Goal: Learn about a topic: Learn about a topic

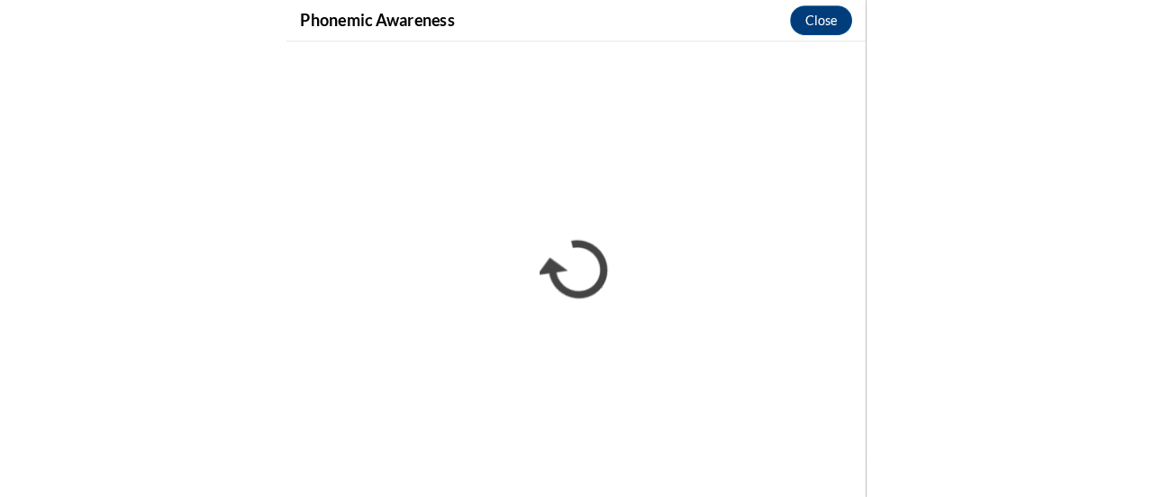
scroll to position [1008, 0]
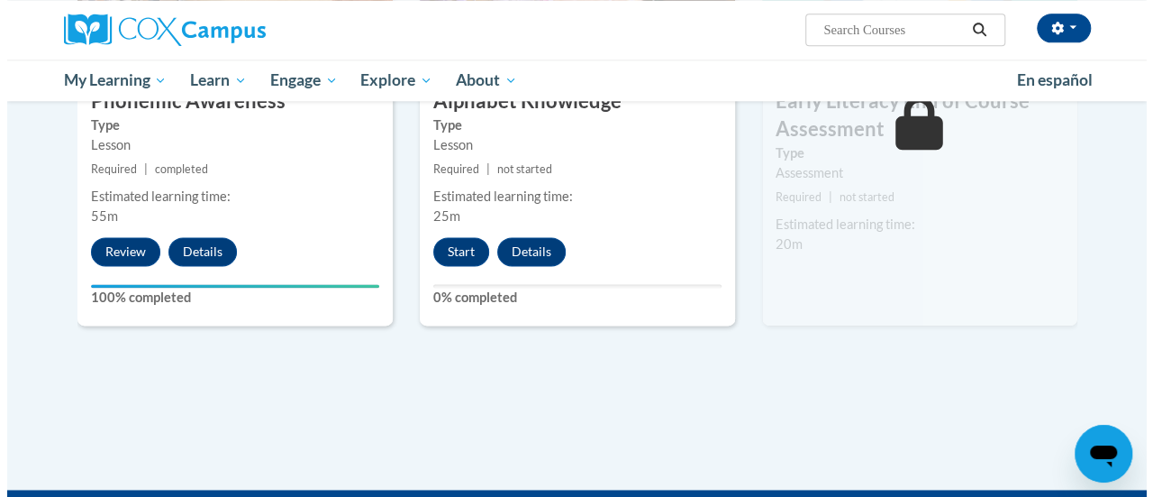
scroll to position [1081, 0]
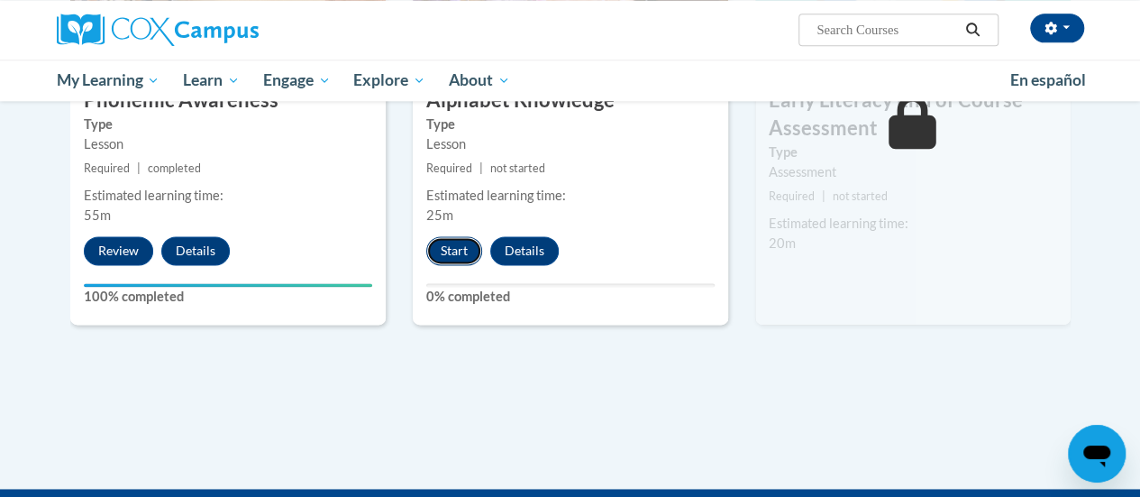
click at [441, 249] on button "Start" at bounding box center [454, 250] width 56 height 29
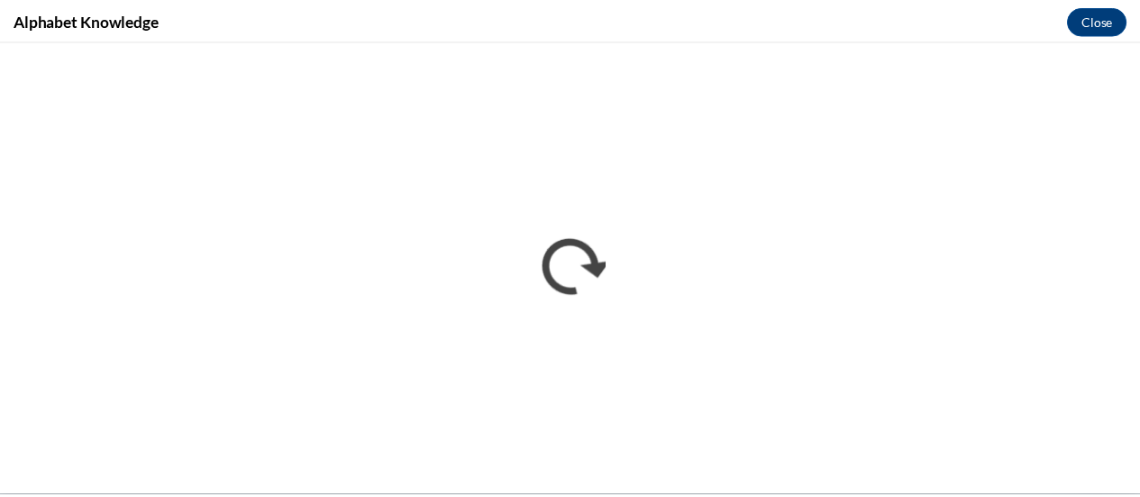
scroll to position [0, 0]
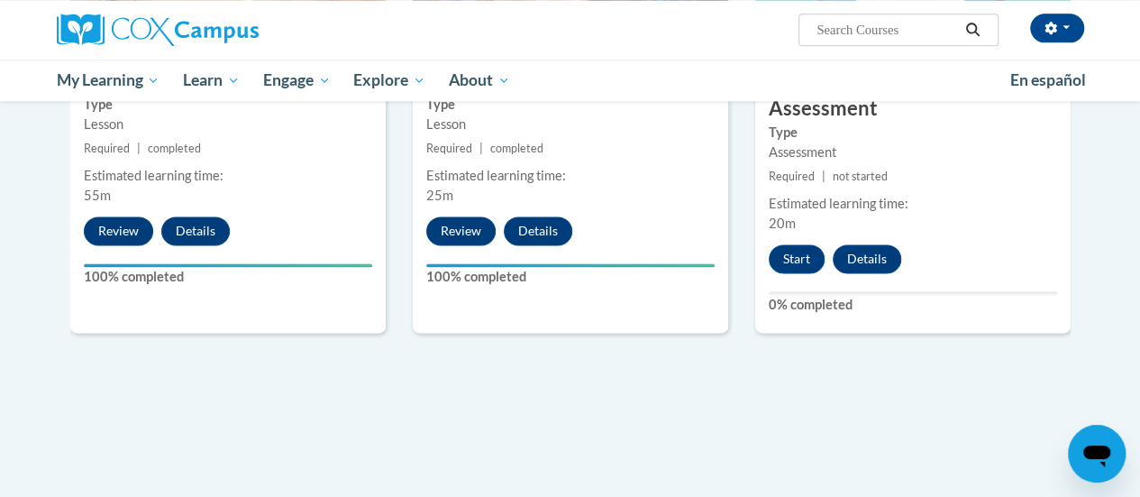
scroll to position [1099, 0]
